Goal: Information Seeking & Learning: Learn about a topic

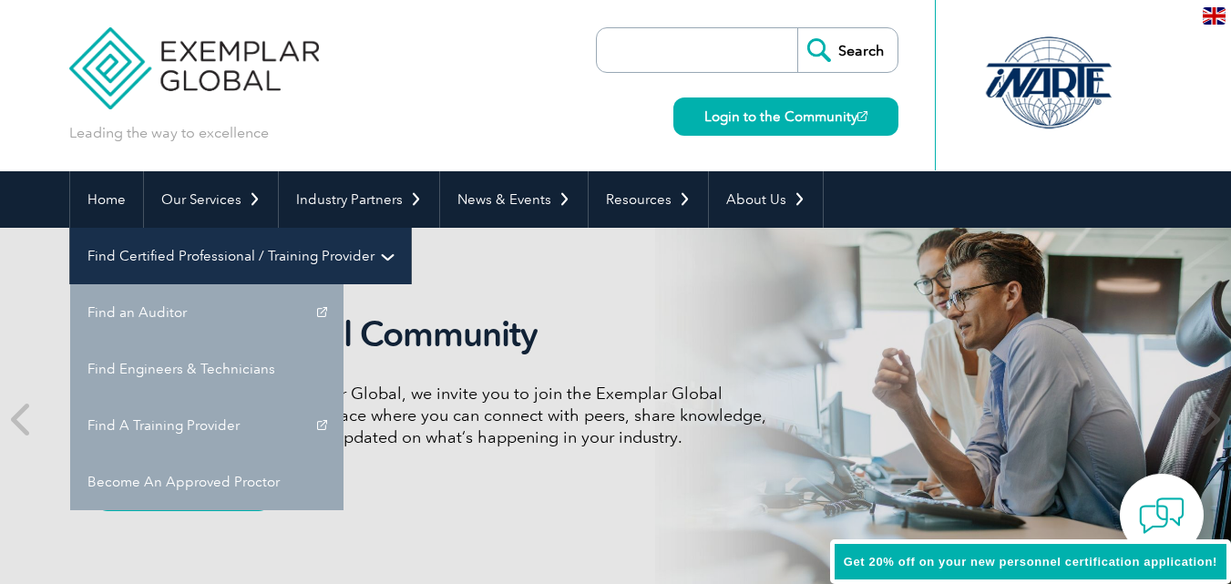
click at [411, 228] on link "Find Certified Professional / Training Provider" at bounding box center [240, 256] width 341 height 56
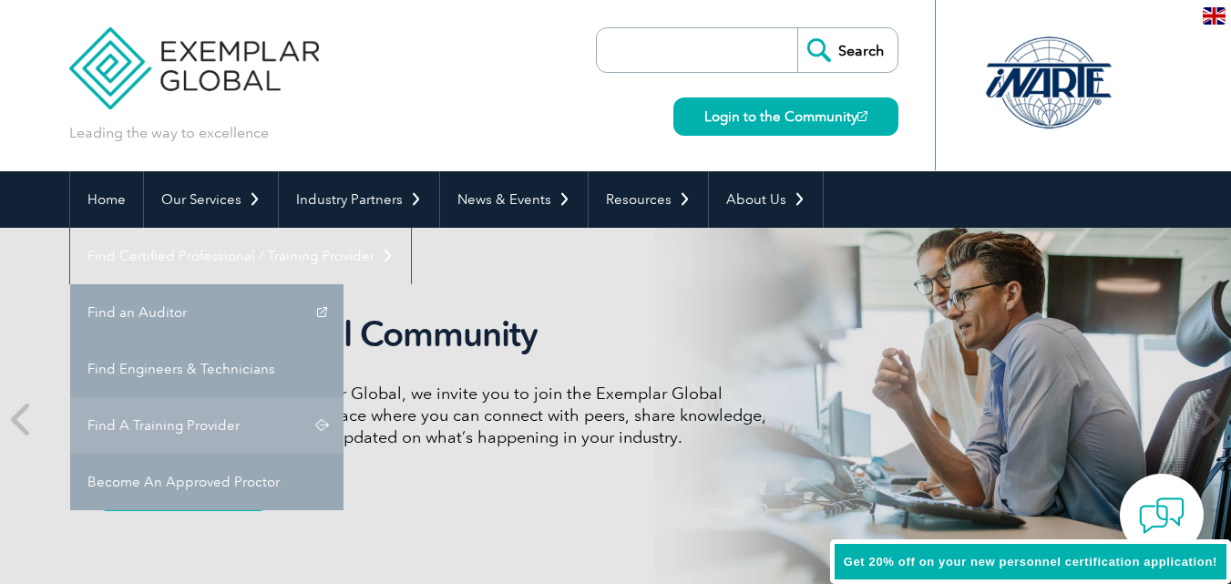
click at [343, 397] on link "Find A Training Provider" at bounding box center [206, 425] width 273 height 56
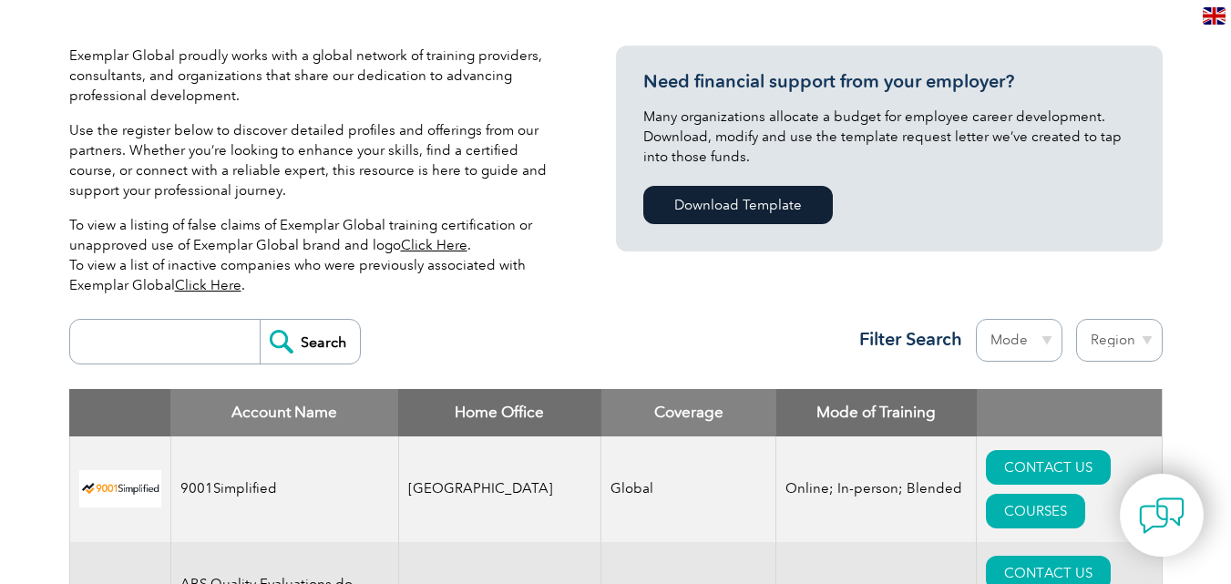
scroll to position [470, 0]
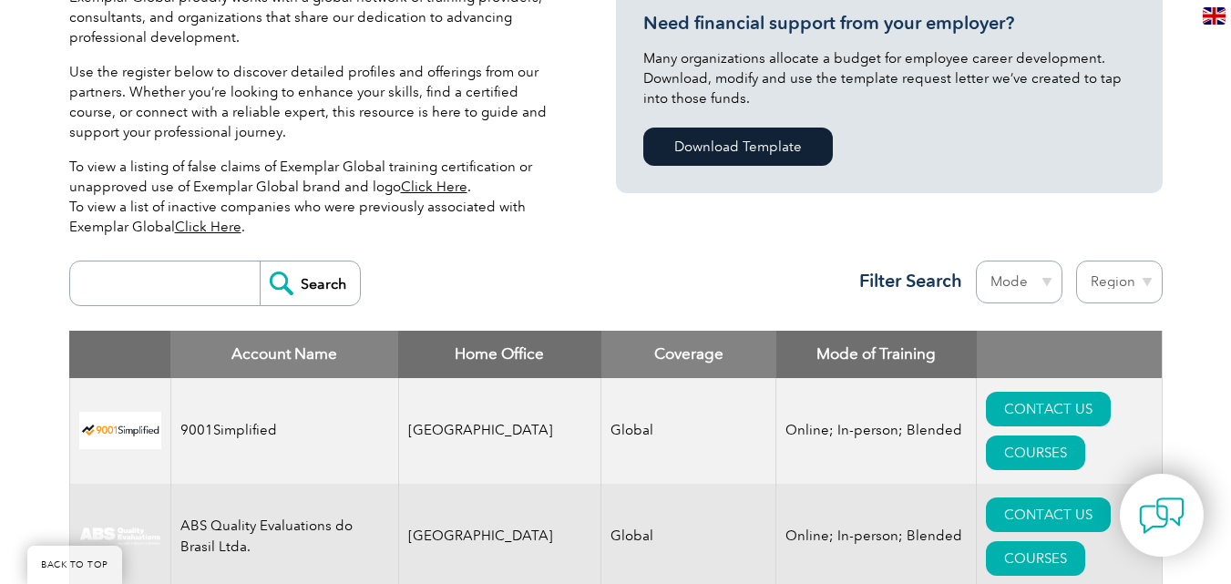
click at [1127, 279] on select "Region Australia Bahrain Bangladesh Brazil Canada Colombia Dominican Republic E…" at bounding box center [1119, 282] width 87 height 43
select select "[GEOGRAPHIC_DATA]"
click at [1076, 261] on select "Region Australia Bahrain Bangladesh Brazil Canada Colombia Dominican Republic E…" at bounding box center [1119, 282] width 87 height 43
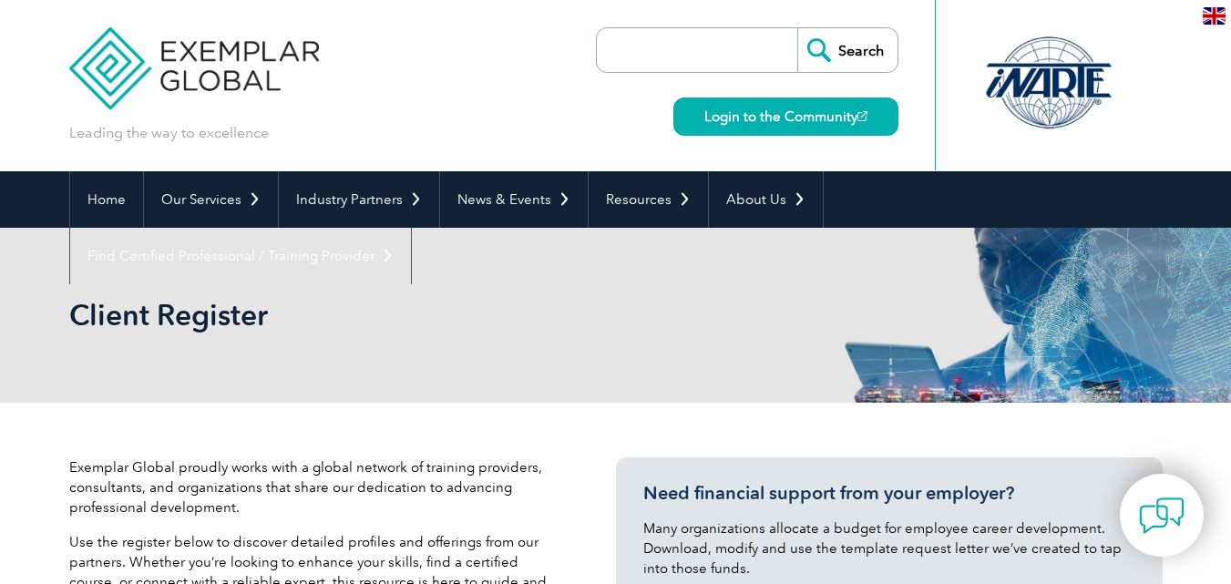
select select "[GEOGRAPHIC_DATA]"
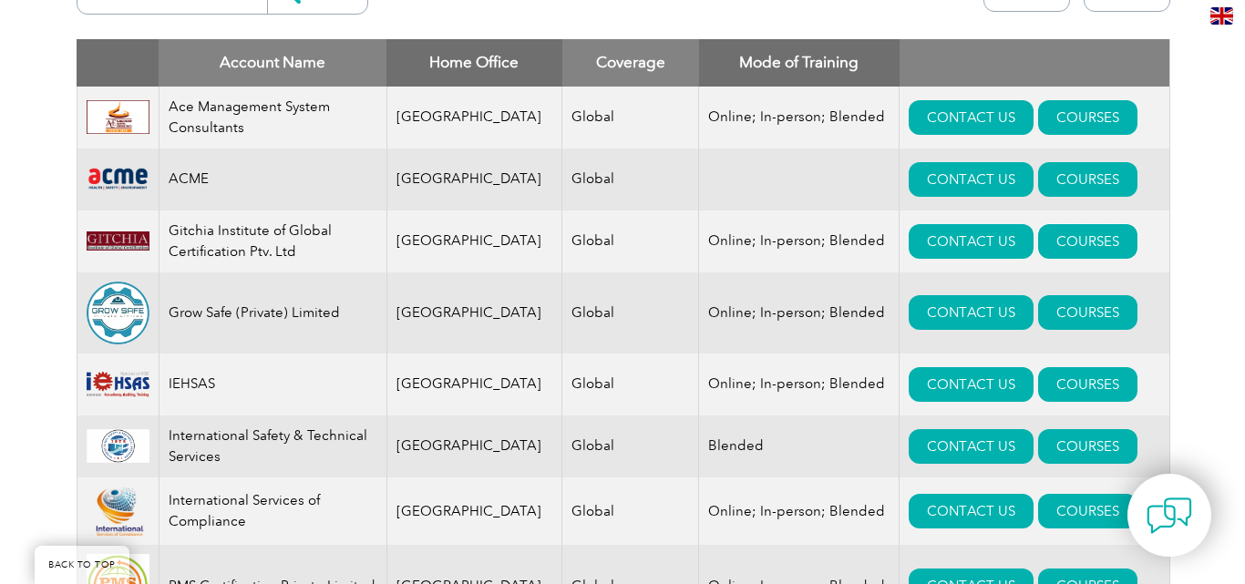
scroll to position [729, 0]
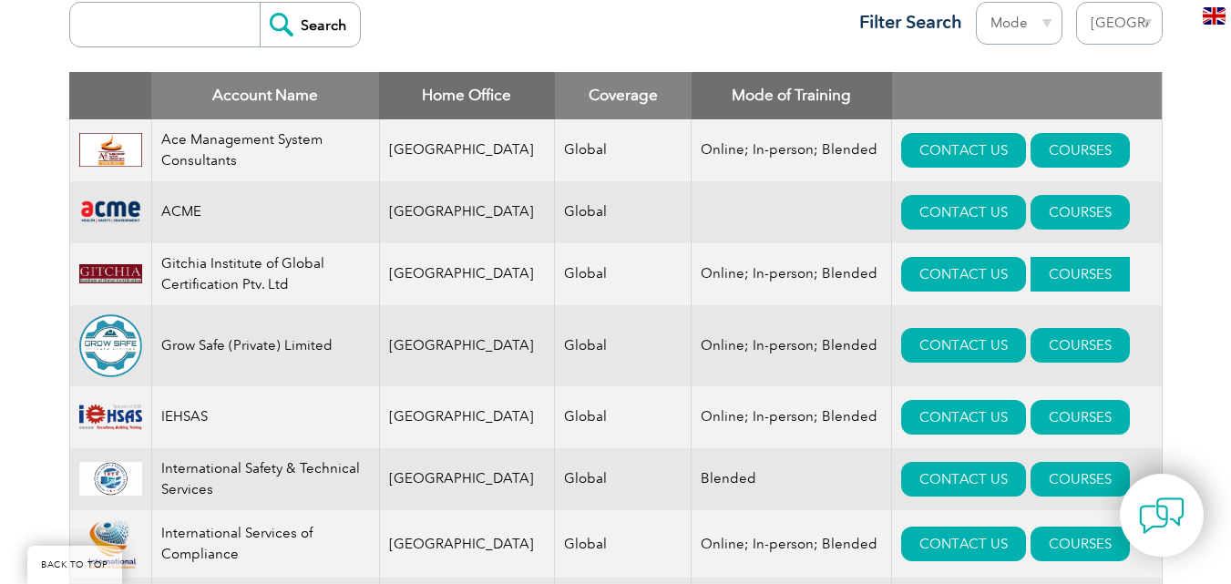
click at [1030, 273] on link "COURSES" at bounding box center [1079, 274] width 99 height 35
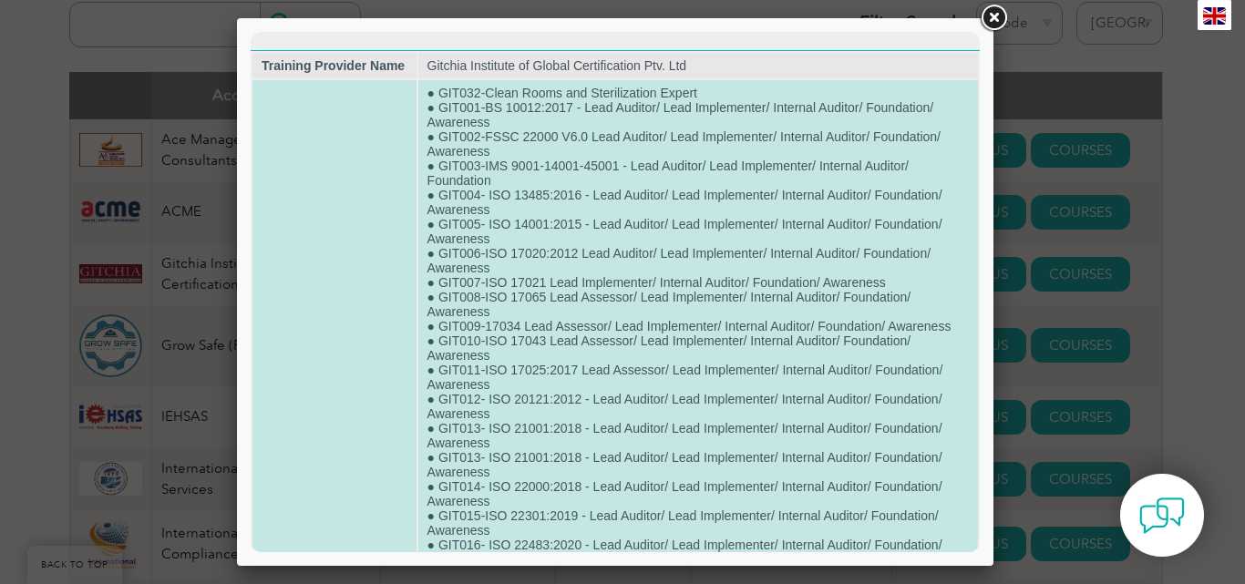
scroll to position [0, 0]
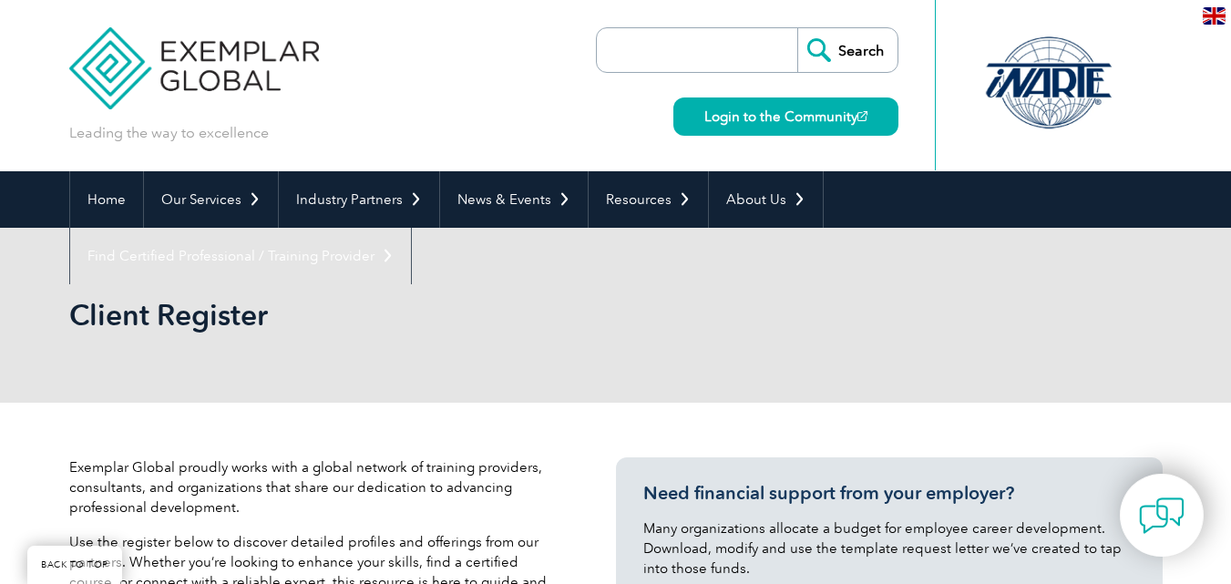
select select "[GEOGRAPHIC_DATA]"
